Goal: Check status: Check status

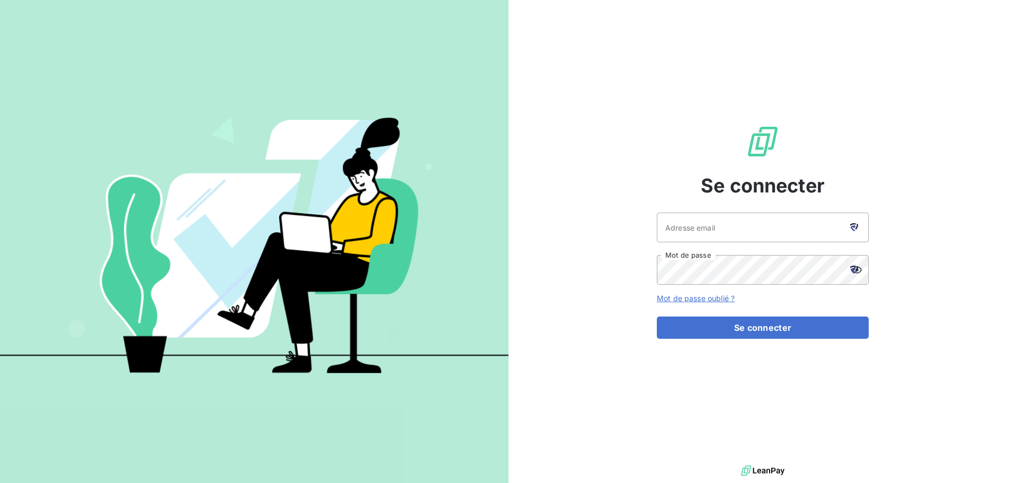
click at [850, 232] on div at bounding box center [854, 227] width 30 height 30
type input "[EMAIL_ADDRESS][DOMAIN_NAME]"
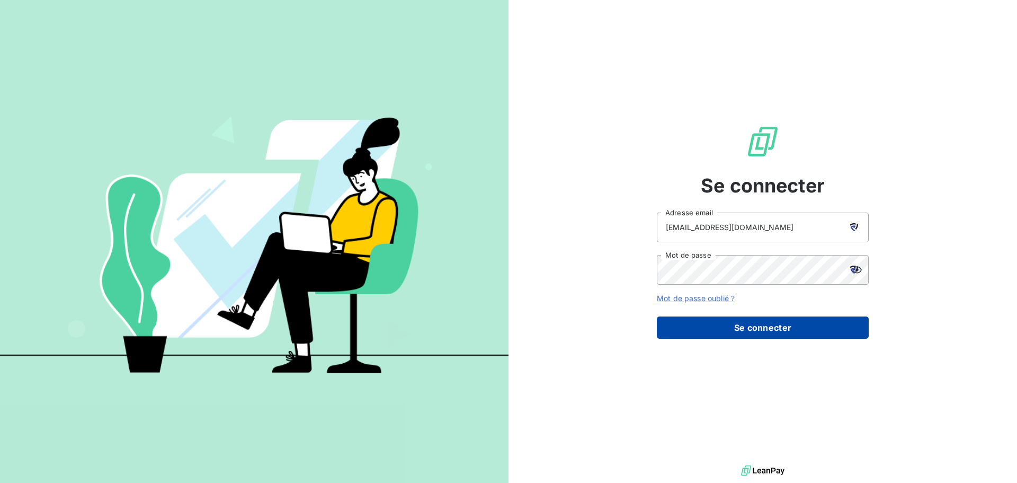
click at [774, 327] on button "Se connecter" at bounding box center [763, 327] width 212 height 22
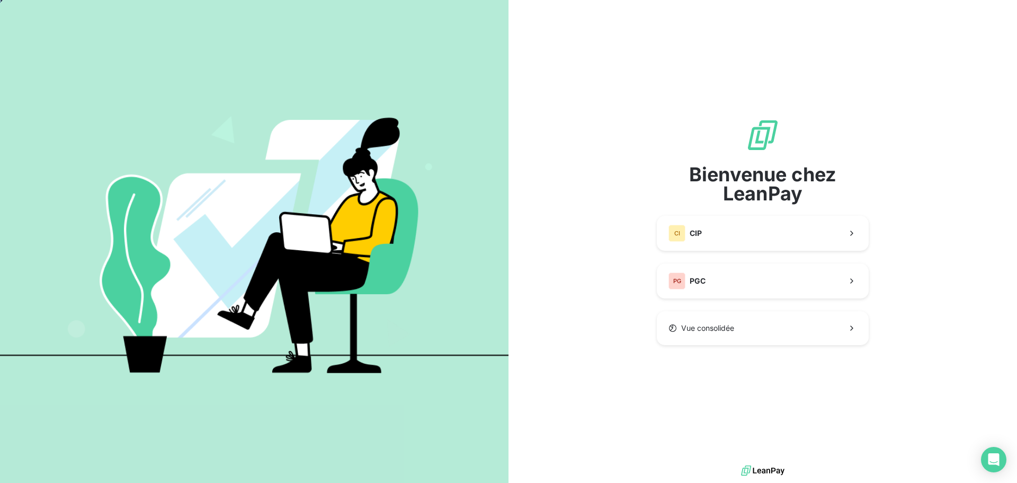
click at [754, 253] on div "Bienvenue chez LeanPay CI CIP PG PGC Vue consolidée" at bounding box center [763, 231] width 212 height 227
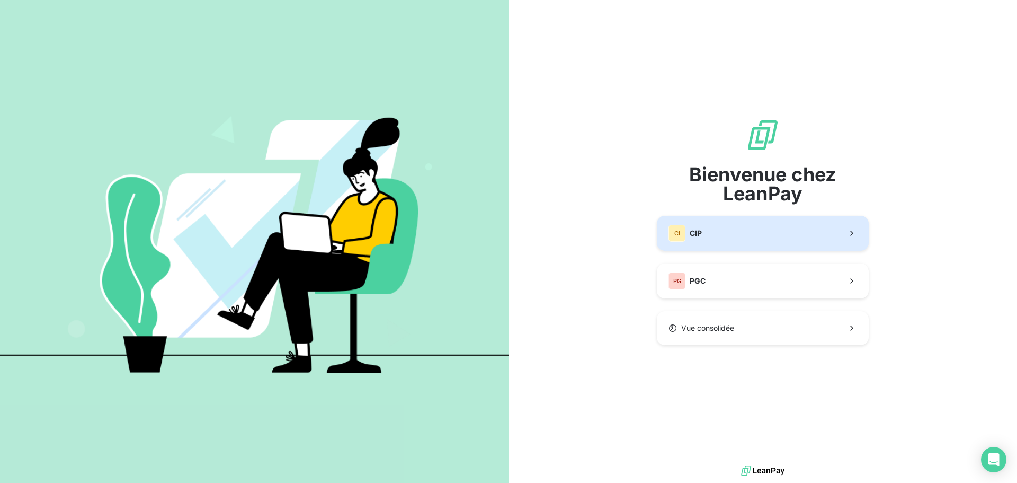
click at [756, 245] on button "CI CIP" at bounding box center [763, 233] width 212 height 35
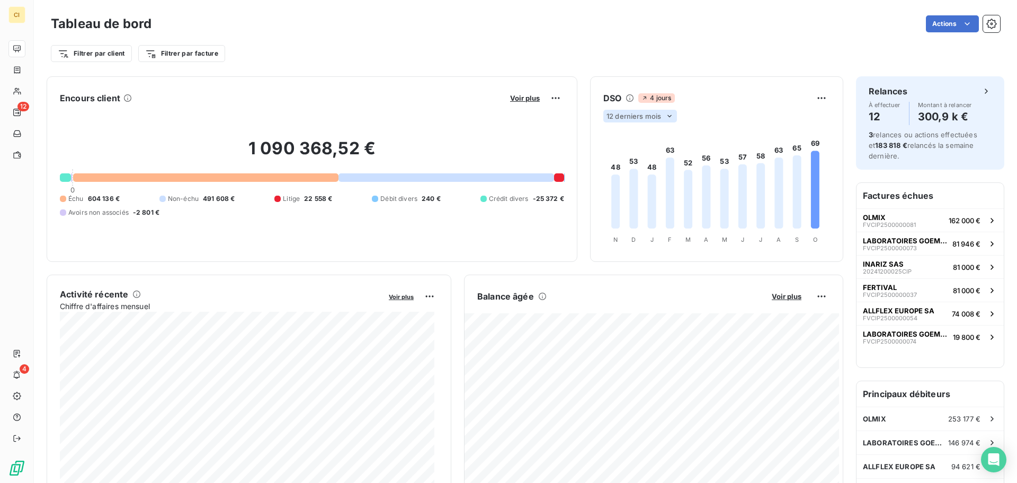
click at [653, 121] on div "12 derniers mois" at bounding box center [640, 116] width 74 height 13
click at [626, 139] on li "6" at bounding box center [641, 136] width 70 height 19
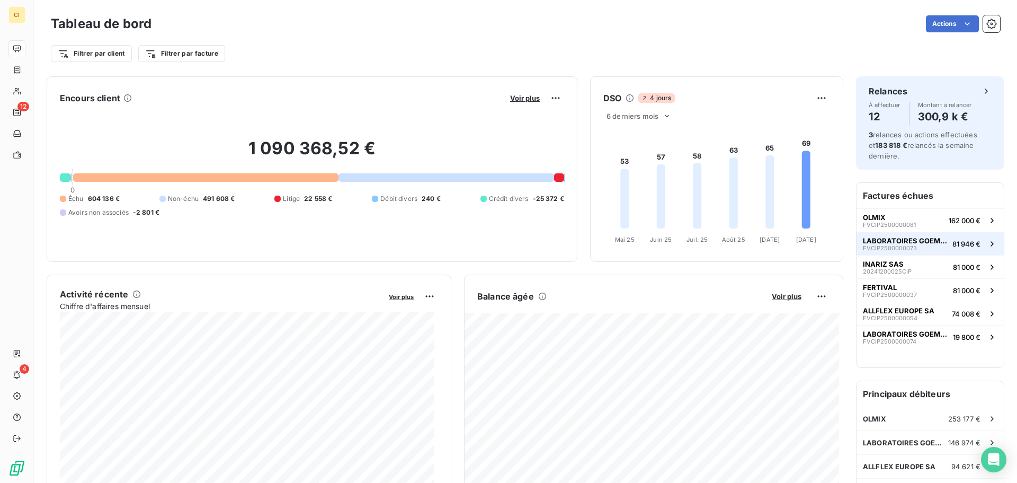
click at [892, 241] on span "LABORATOIRES GOEMAR" at bounding box center [905, 240] width 85 height 8
